Goal: Task Accomplishment & Management: Manage account settings

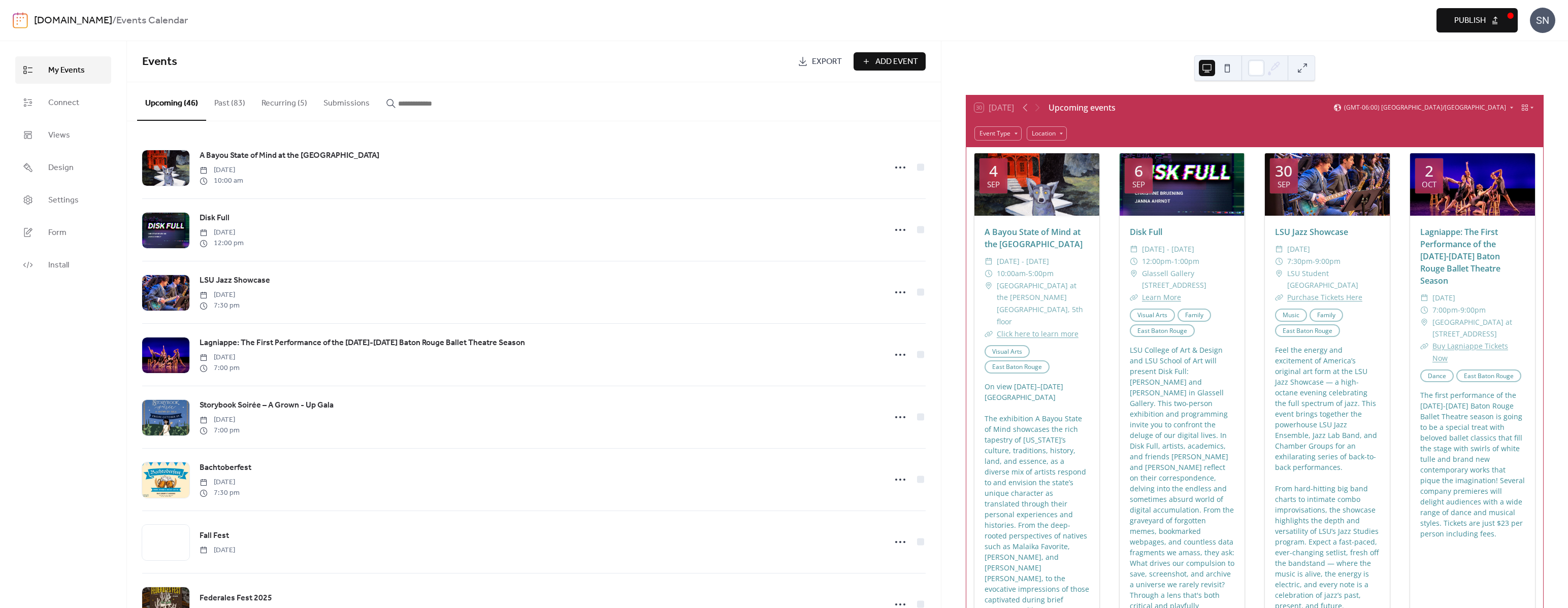
scroll to position [964, 0]
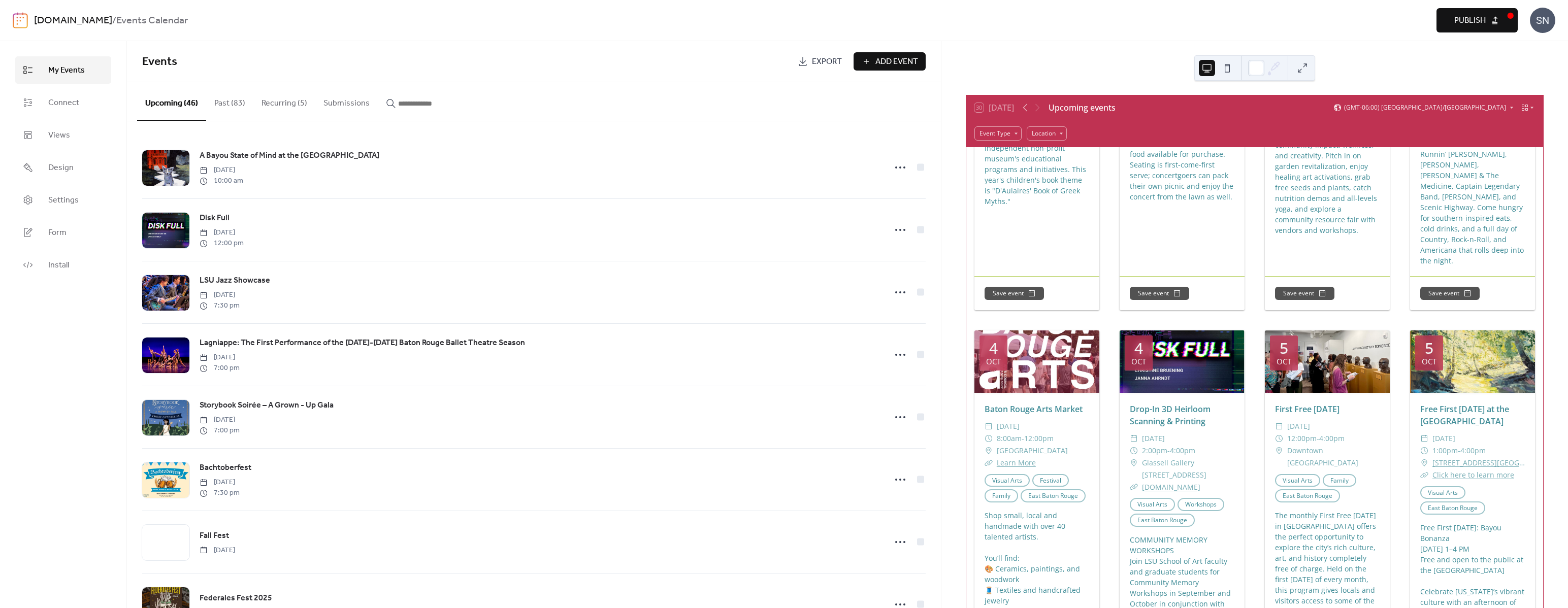
click at [1460, 31] on button "Publish" at bounding box center [1477, 20] width 81 height 24
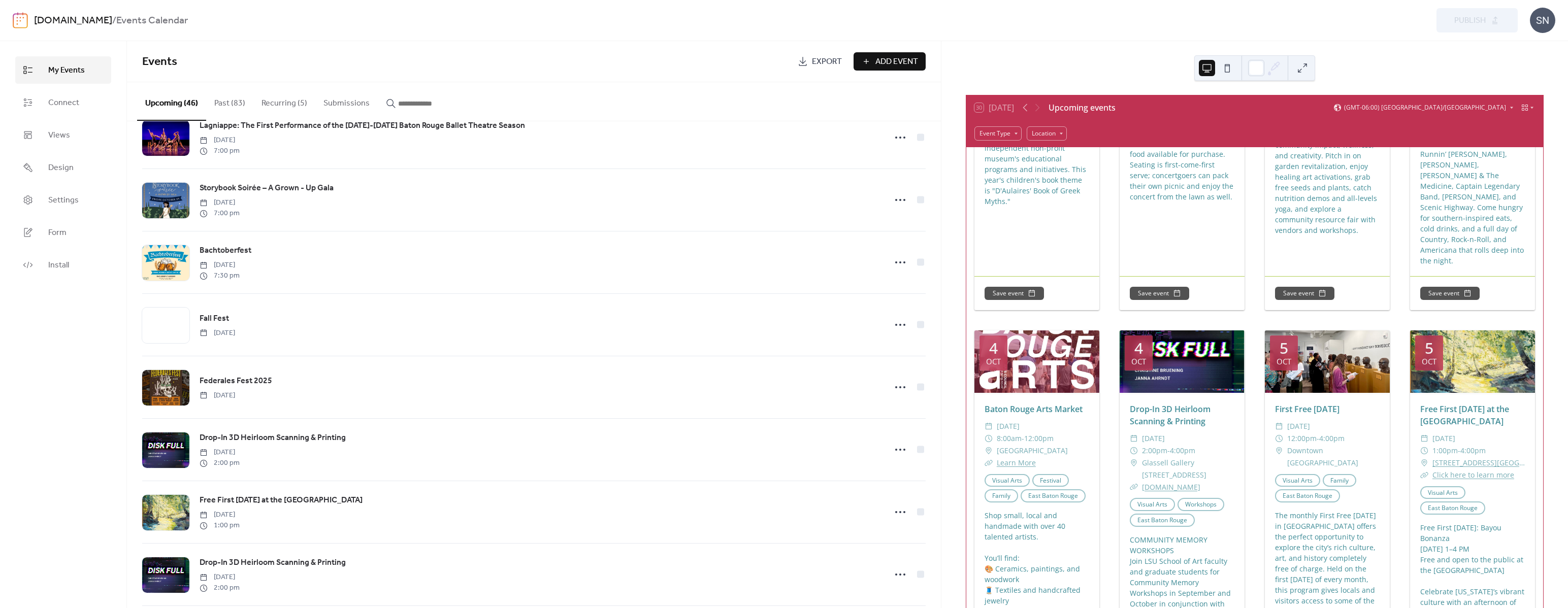
scroll to position [229, 0]
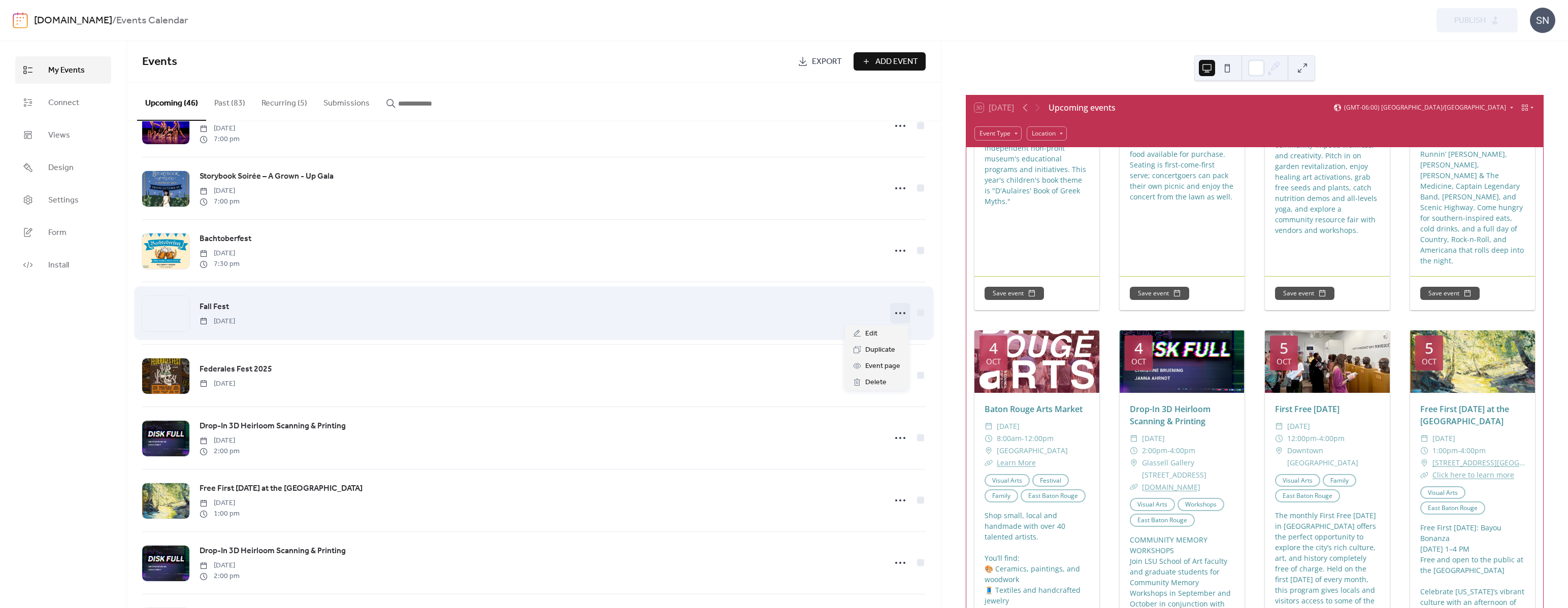
click at [893, 310] on icon at bounding box center [900, 313] width 16 height 16
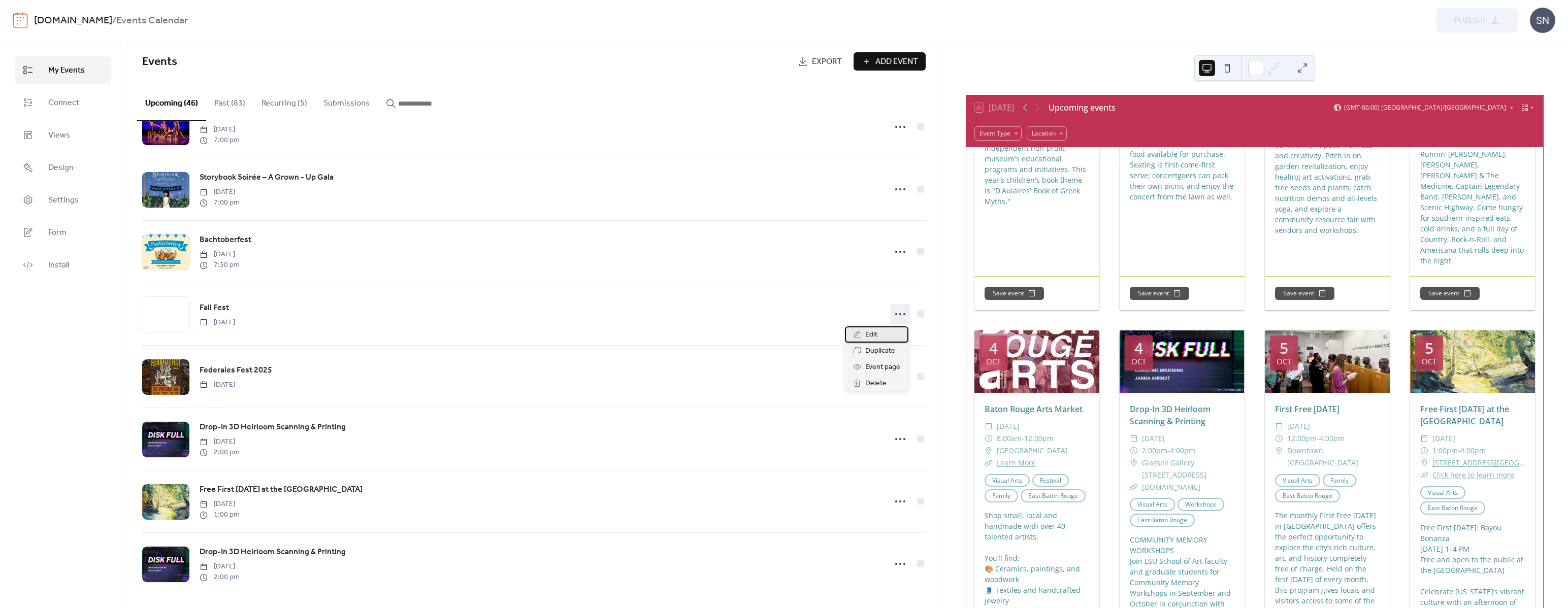
click at [874, 331] on span "Edit" at bounding box center [871, 335] width 12 height 12
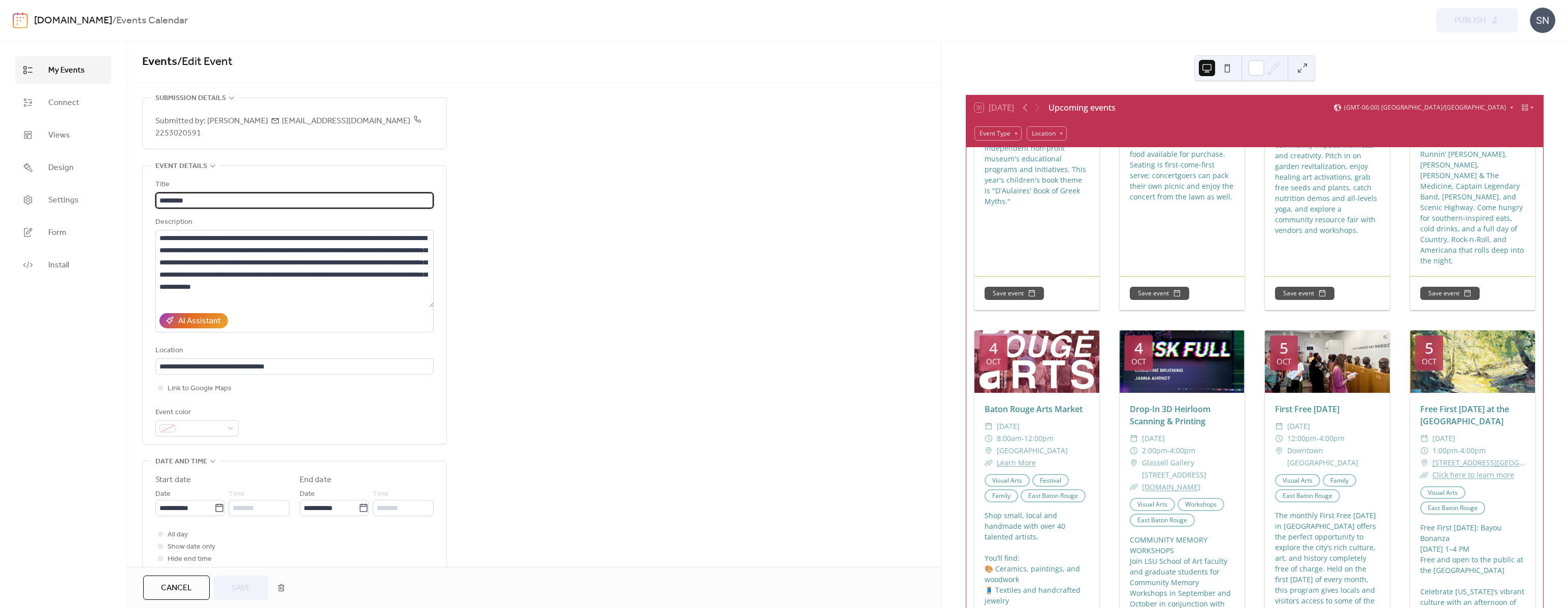
click at [161, 199] on input "*********" at bounding box center [294, 201] width 278 height 16
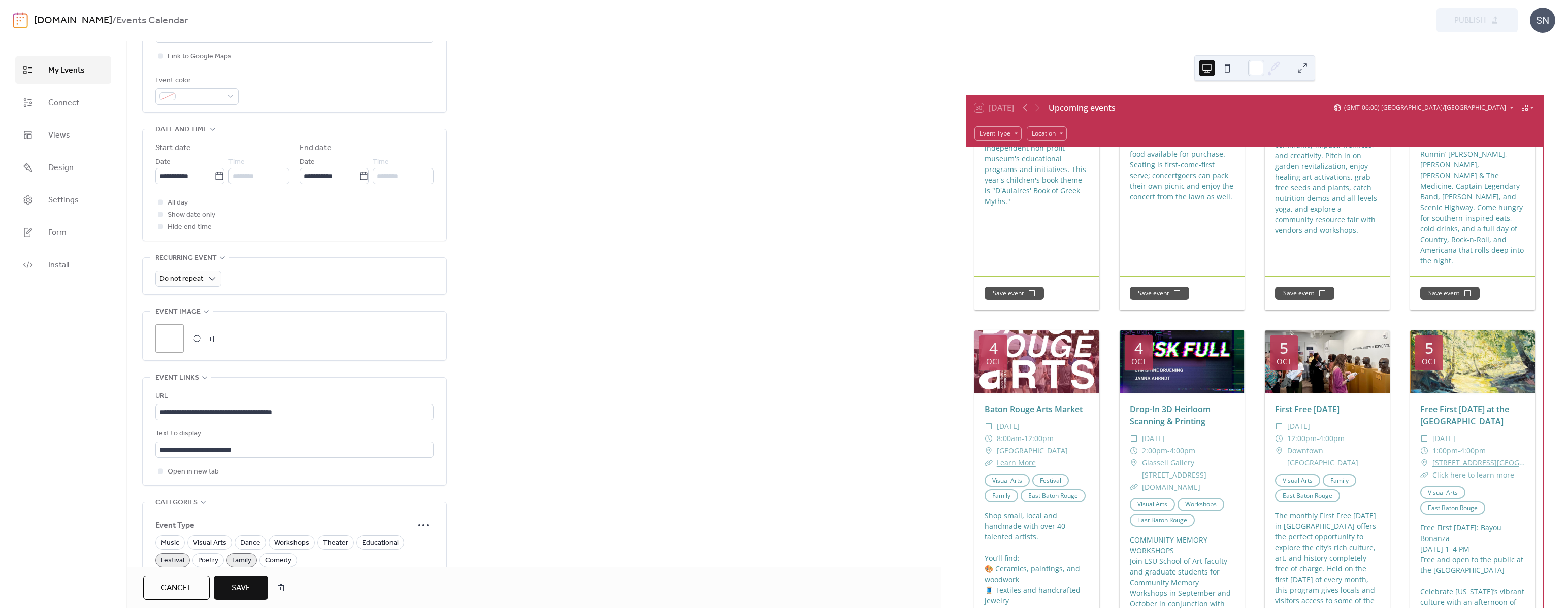
scroll to position [342, 0]
type input "**********"
click at [195, 330] on button "button" at bounding box center [197, 328] width 15 height 15
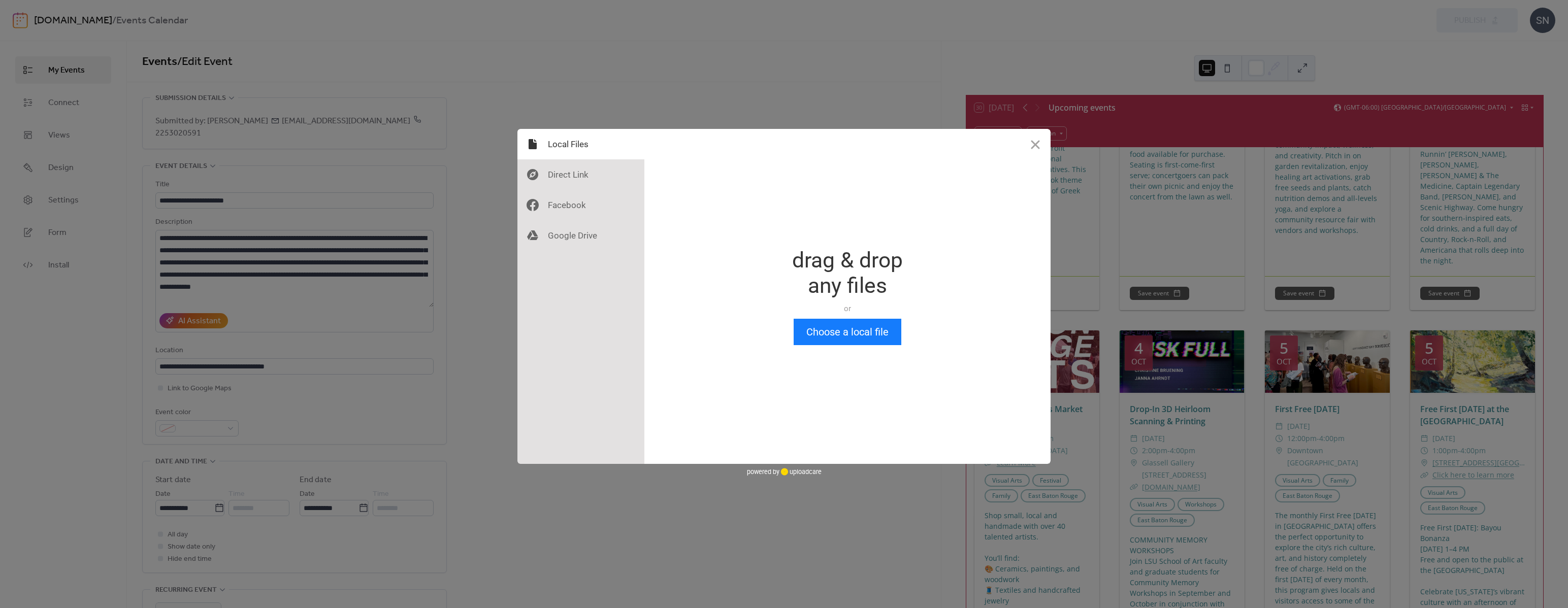
scroll to position [0, 0]
click at [1032, 147] on button "Close" at bounding box center [1035, 144] width 31 height 31
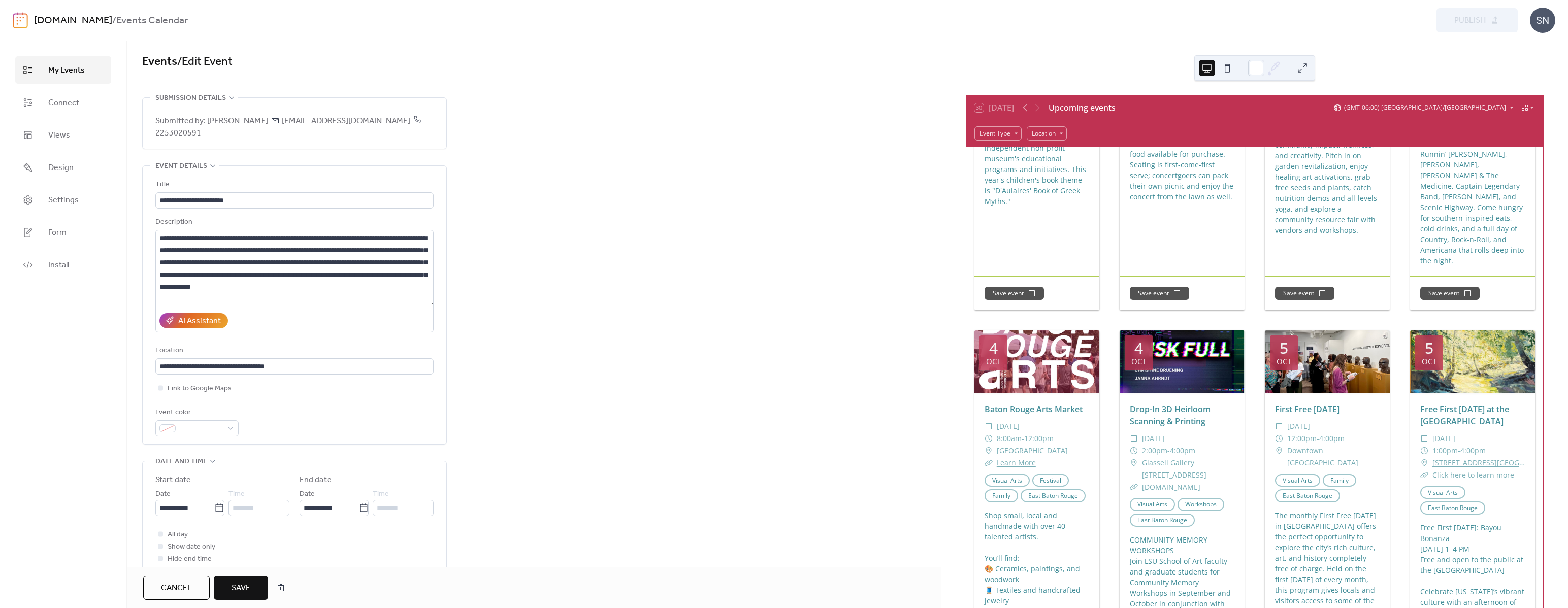
scroll to position [366, 0]
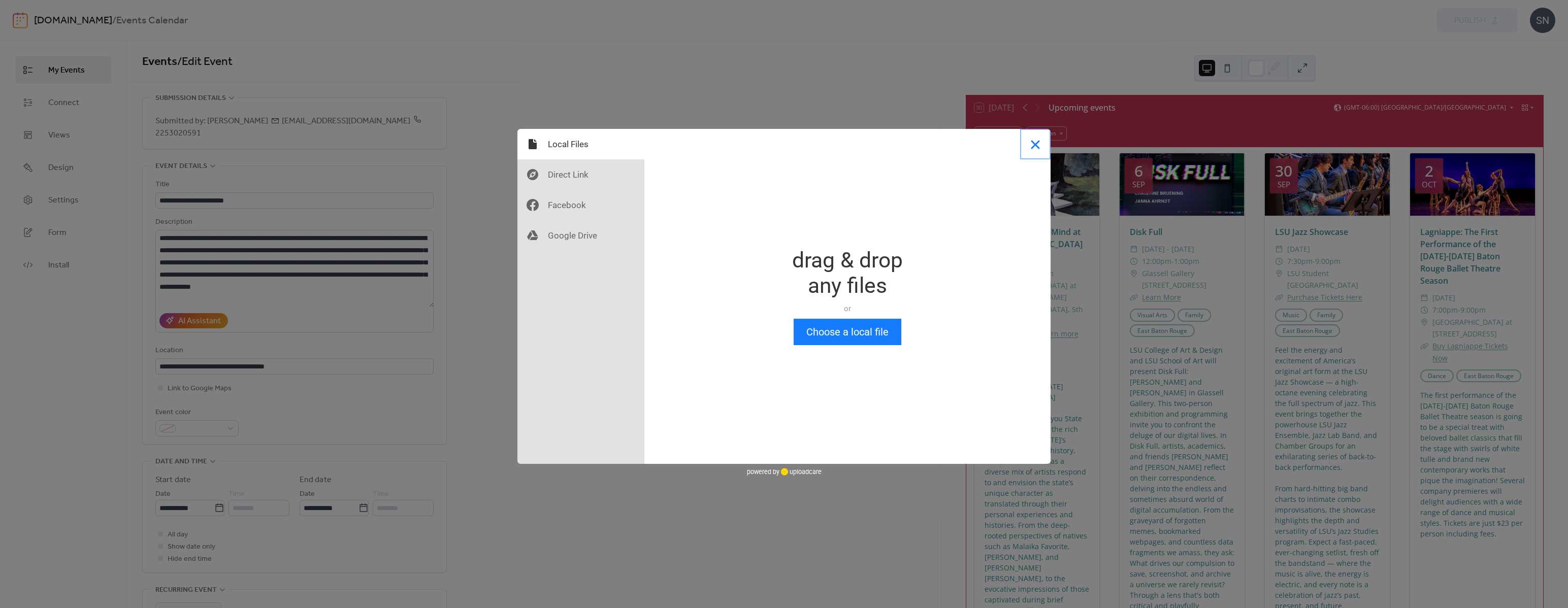
scroll to position [964, 0]
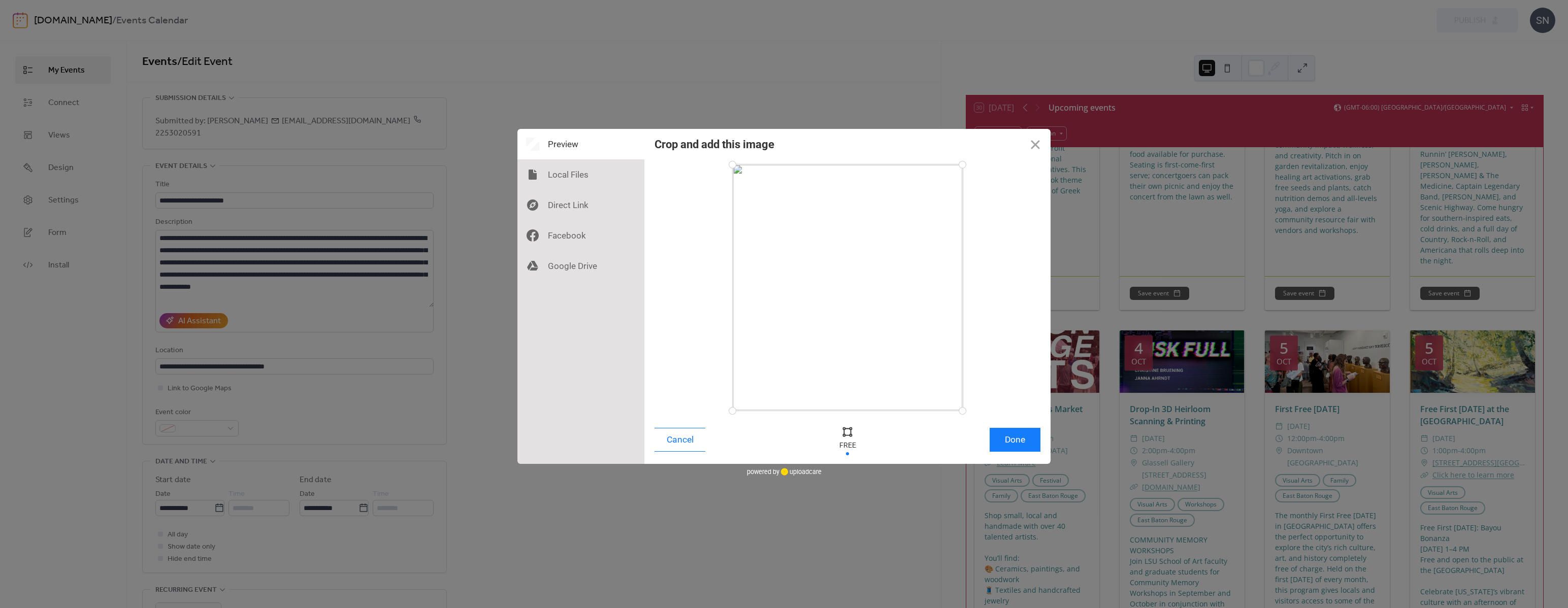
click at [1011, 425] on div "Cancel Done" at bounding box center [848, 442] width 407 height 43
click at [1017, 435] on button "Done" at bounding box center [1015, 440] width 51 height 24
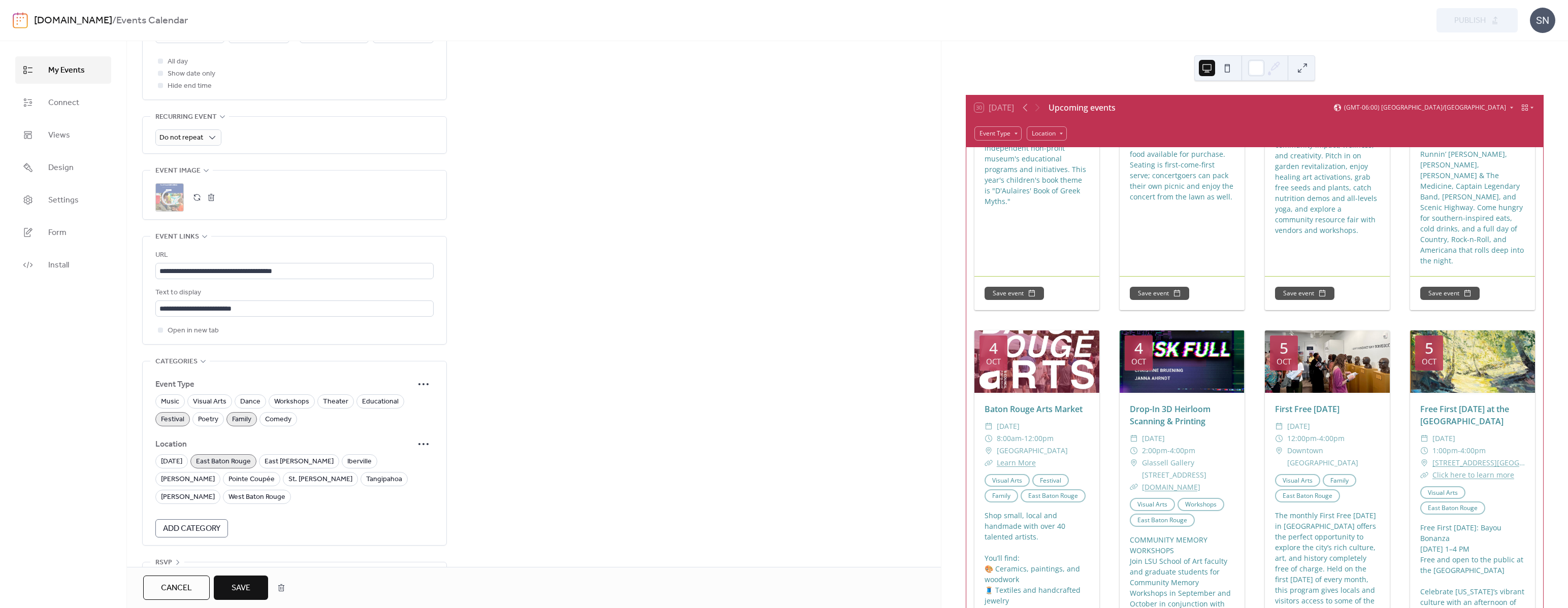
scroll to position [484, 0]
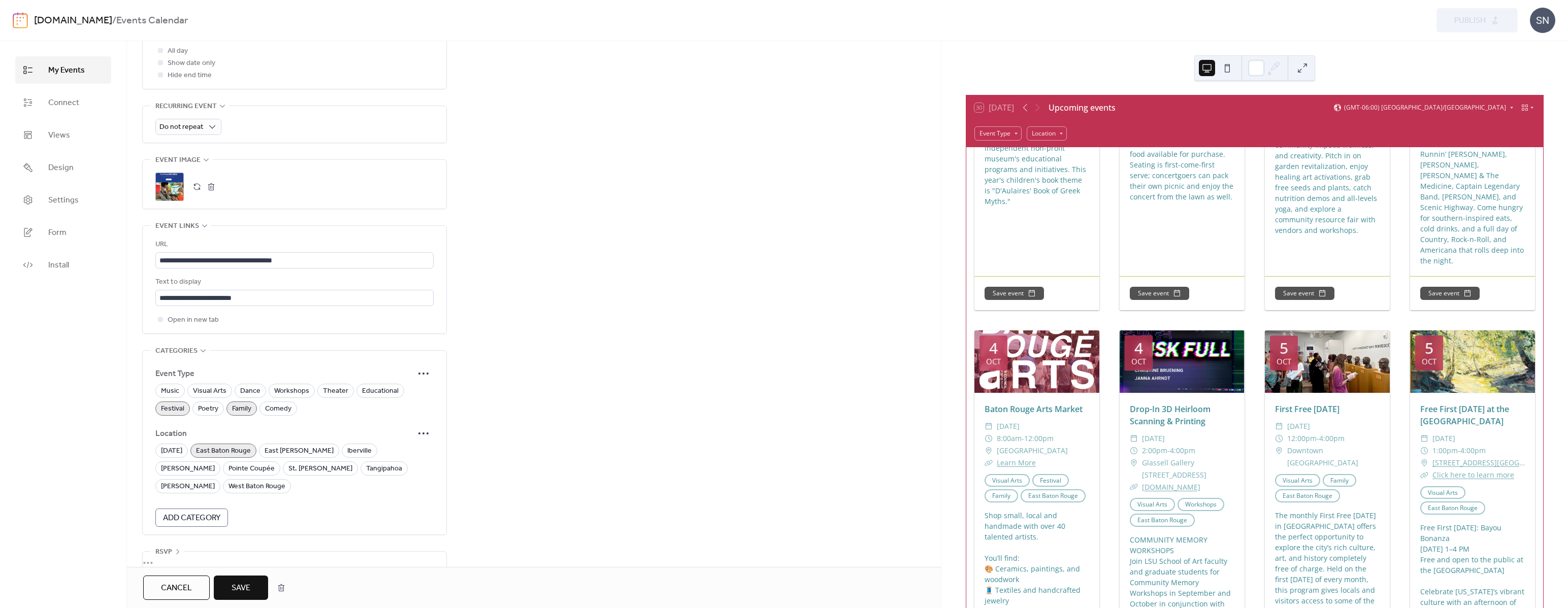
click at [243, 591] on span "Save" at bounding box center [240, 588] width 19 height 12
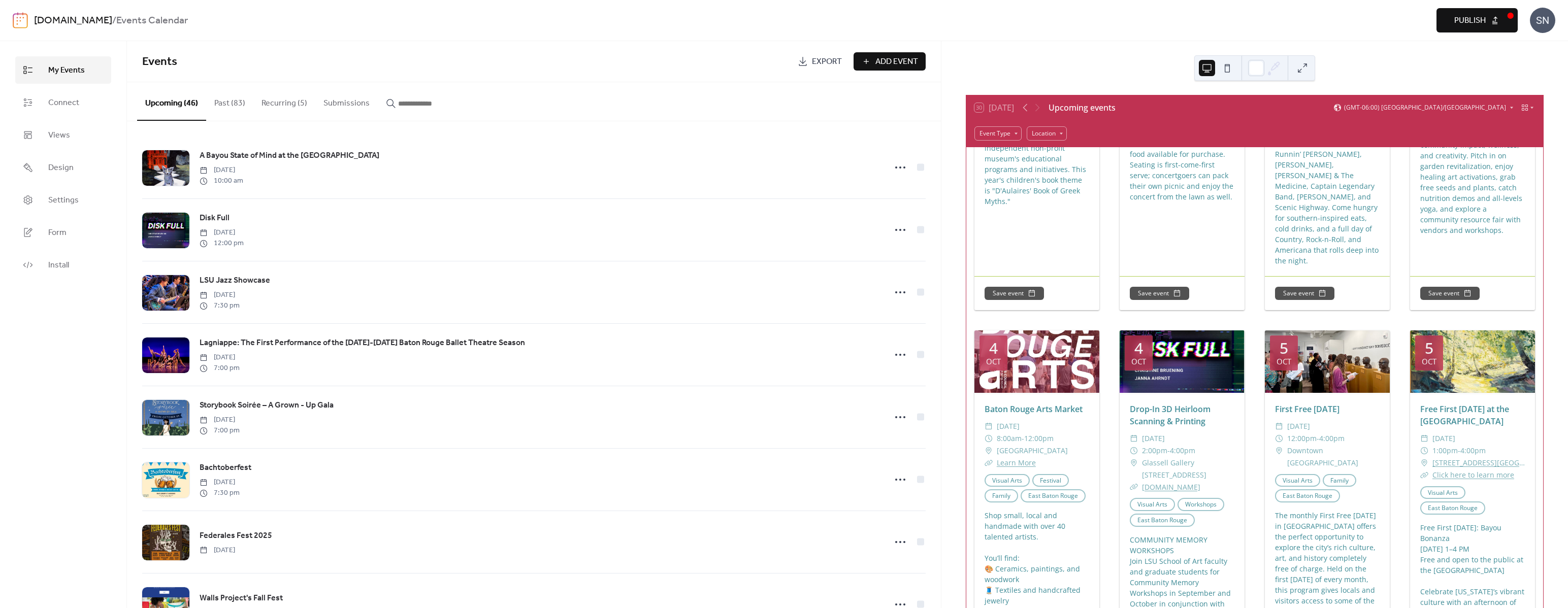
click at [1510, 11] on button "Publish" at bounding box center [1477, 20] width 81 height 24
